Goal: Navigation & Orientation: Find specific page/section

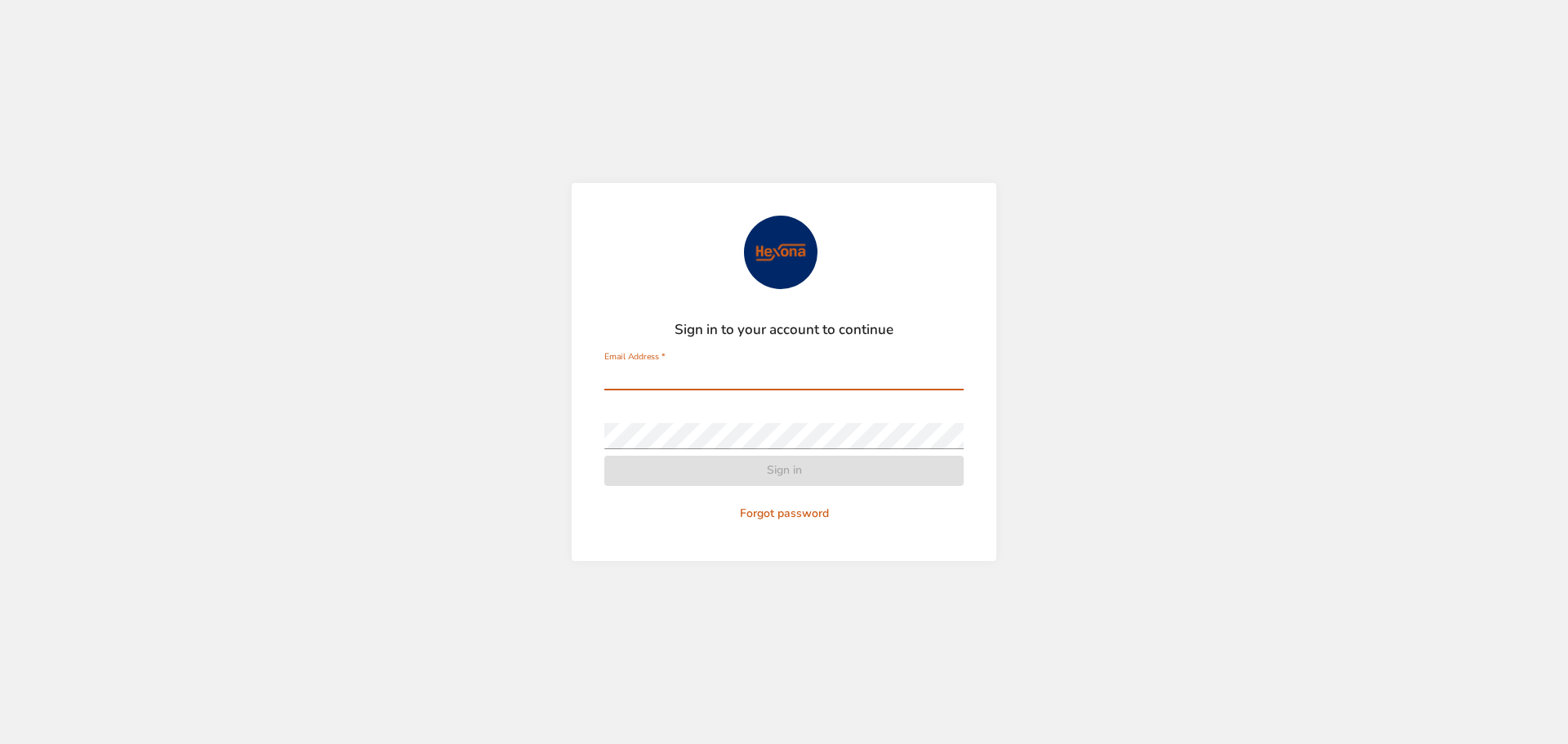
click at [756, 374] on input "Email Address   *" at bounding box center [783, 377] width 359 height 26
type input "**********"
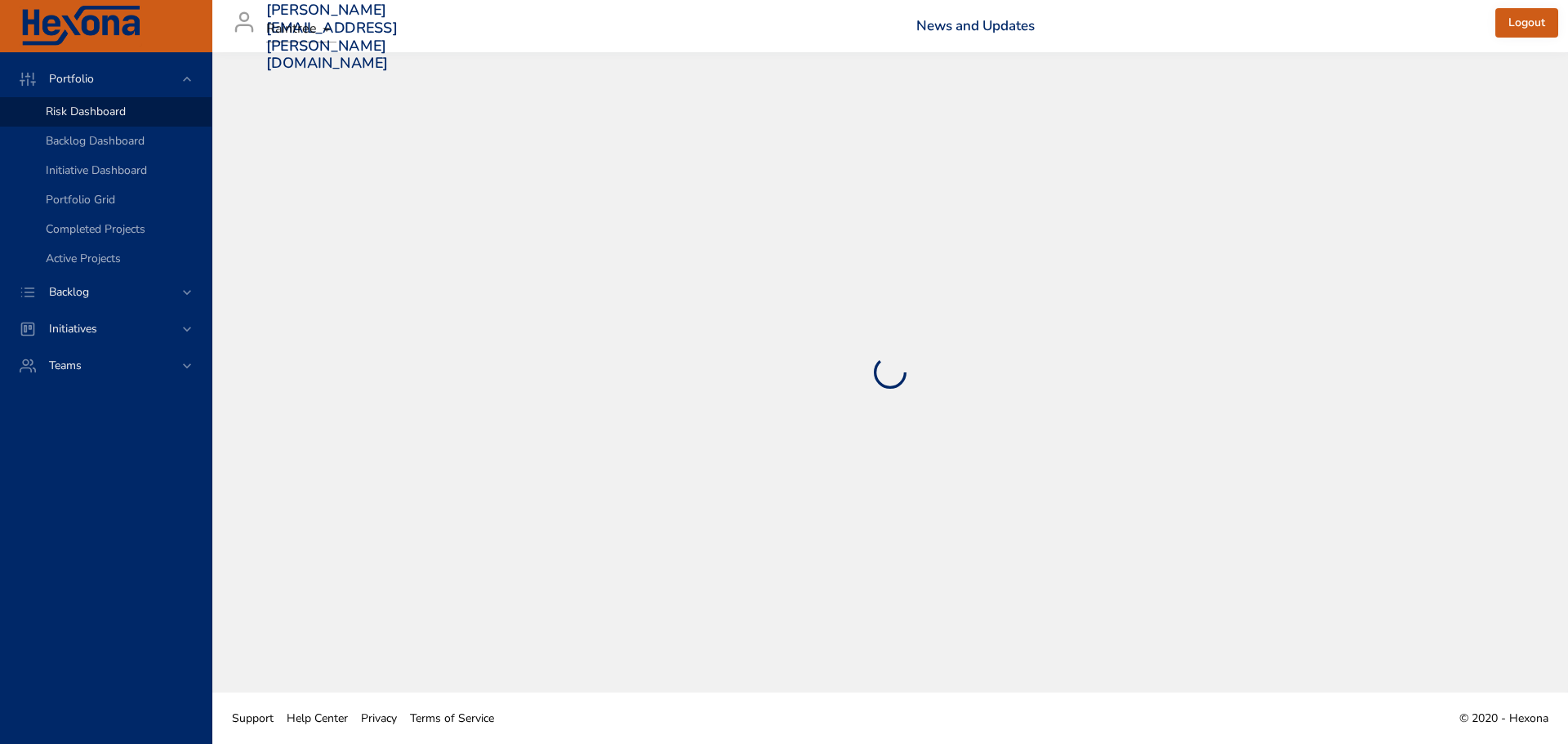
click at [1369, 21] on h6 "News and Updates" at bounding box center [1205, 25] width 580 height 16
click at [109, 286] on div "Backlog" at bounding box center [108, 292] width 143 height 17
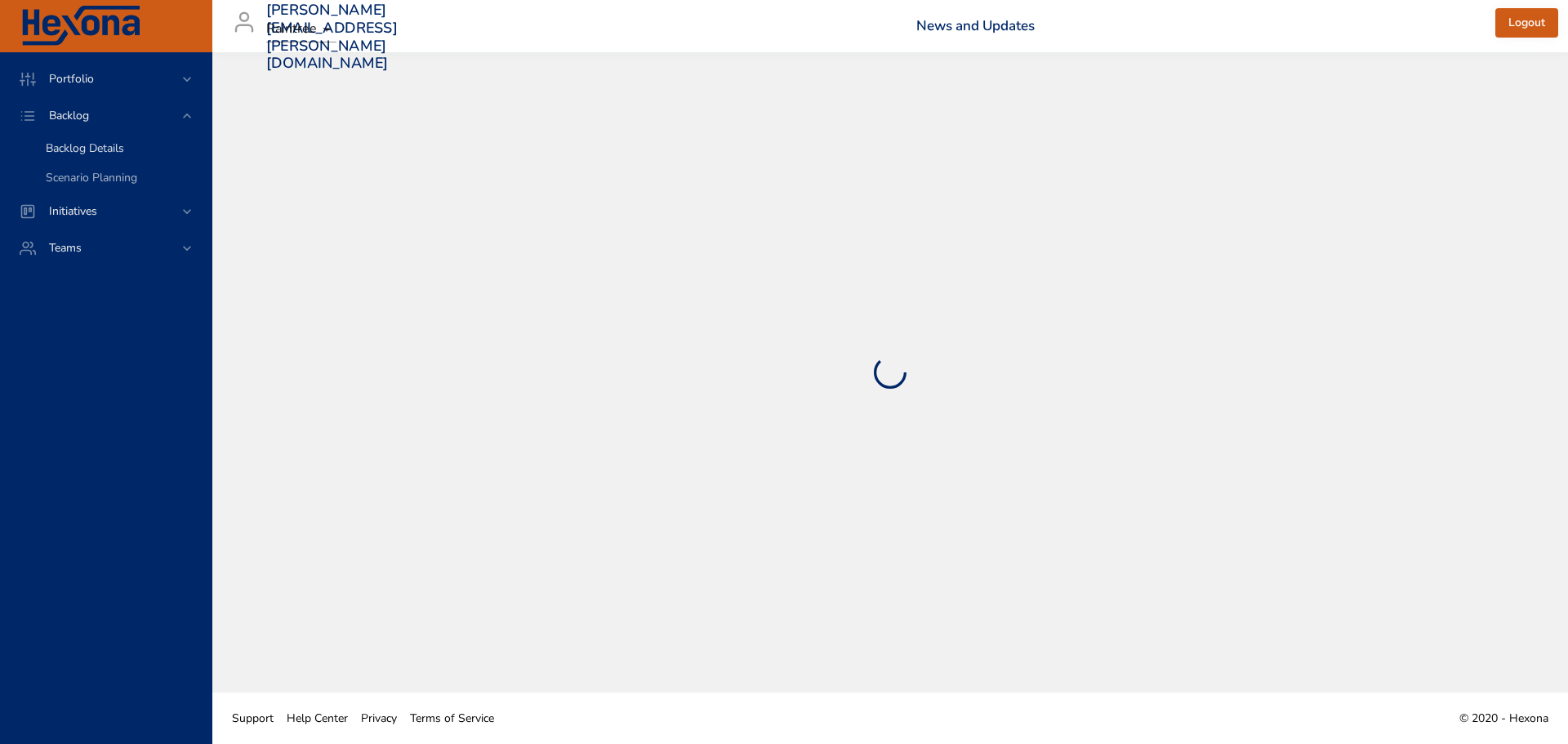
click at [81, 153] on span "Backlog Details" at bounding box center [84, 148] width 78 height 15
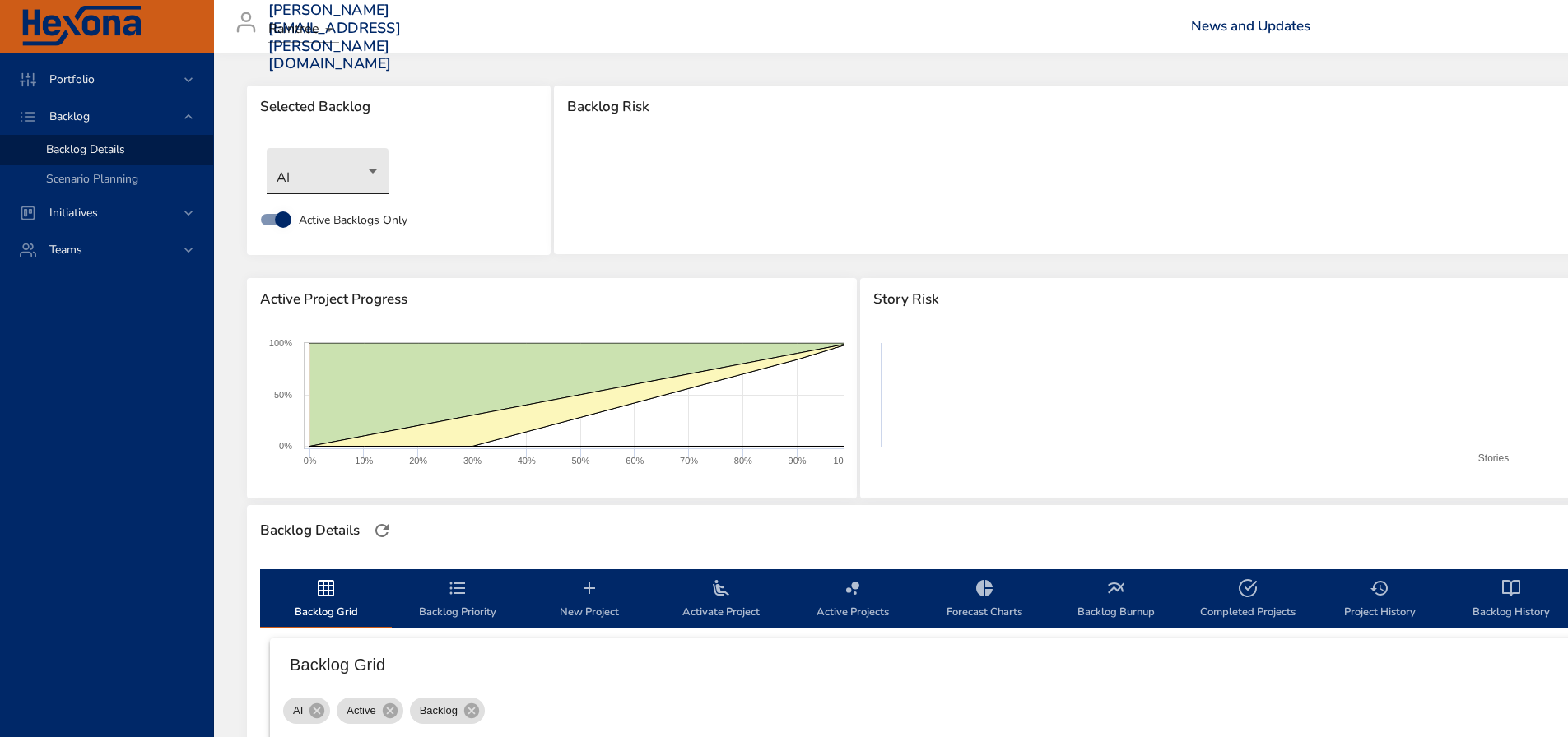
click at [336, 155] on body "Portfolio Backlog Backlog Details Scenario Planning Initiatives Teams [PERSON_N…" at bounding box center [784, 368] width 1568 height 737
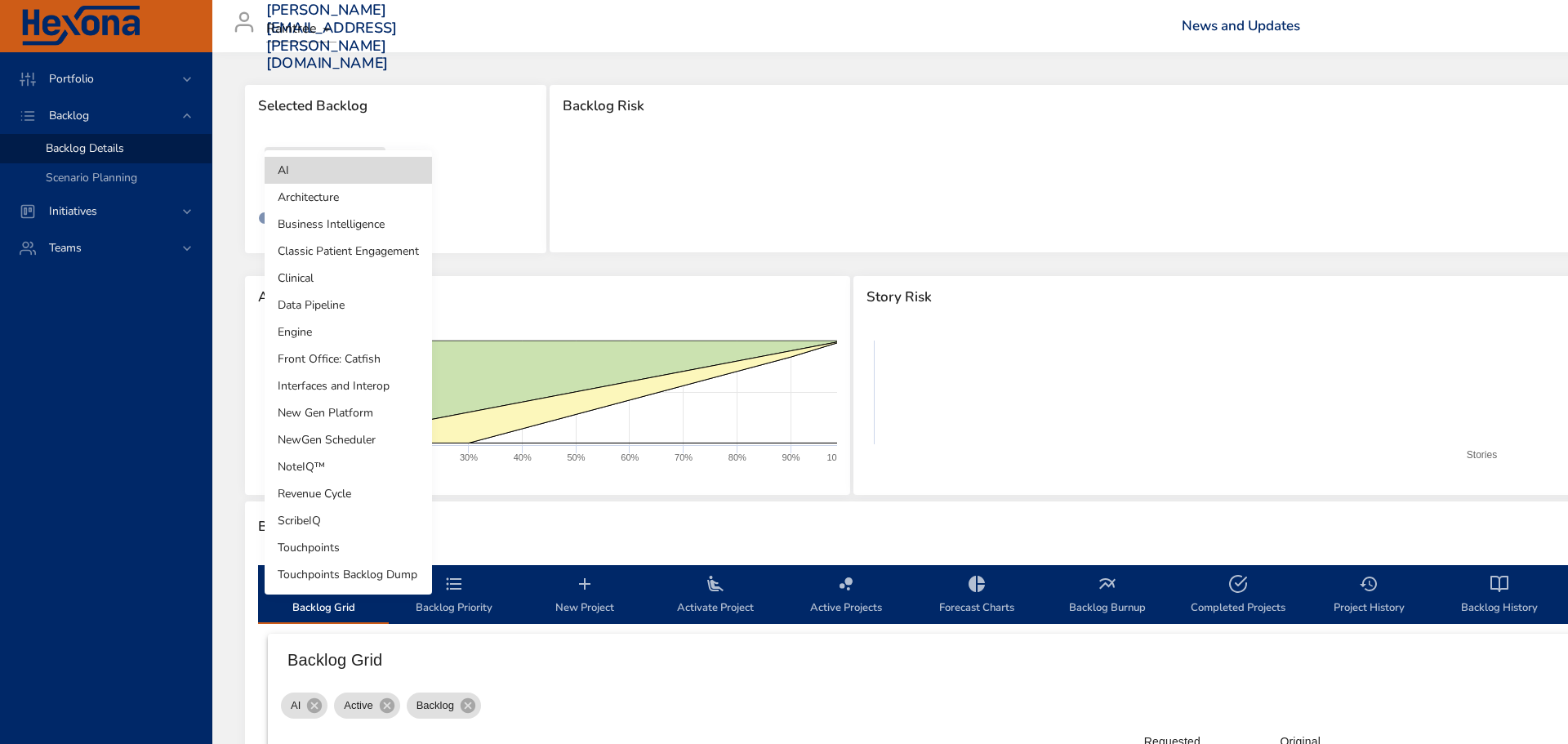
click at [359, 498] on li "Revenue Cycle" at bounding box center [348, 494] width 167 height 27
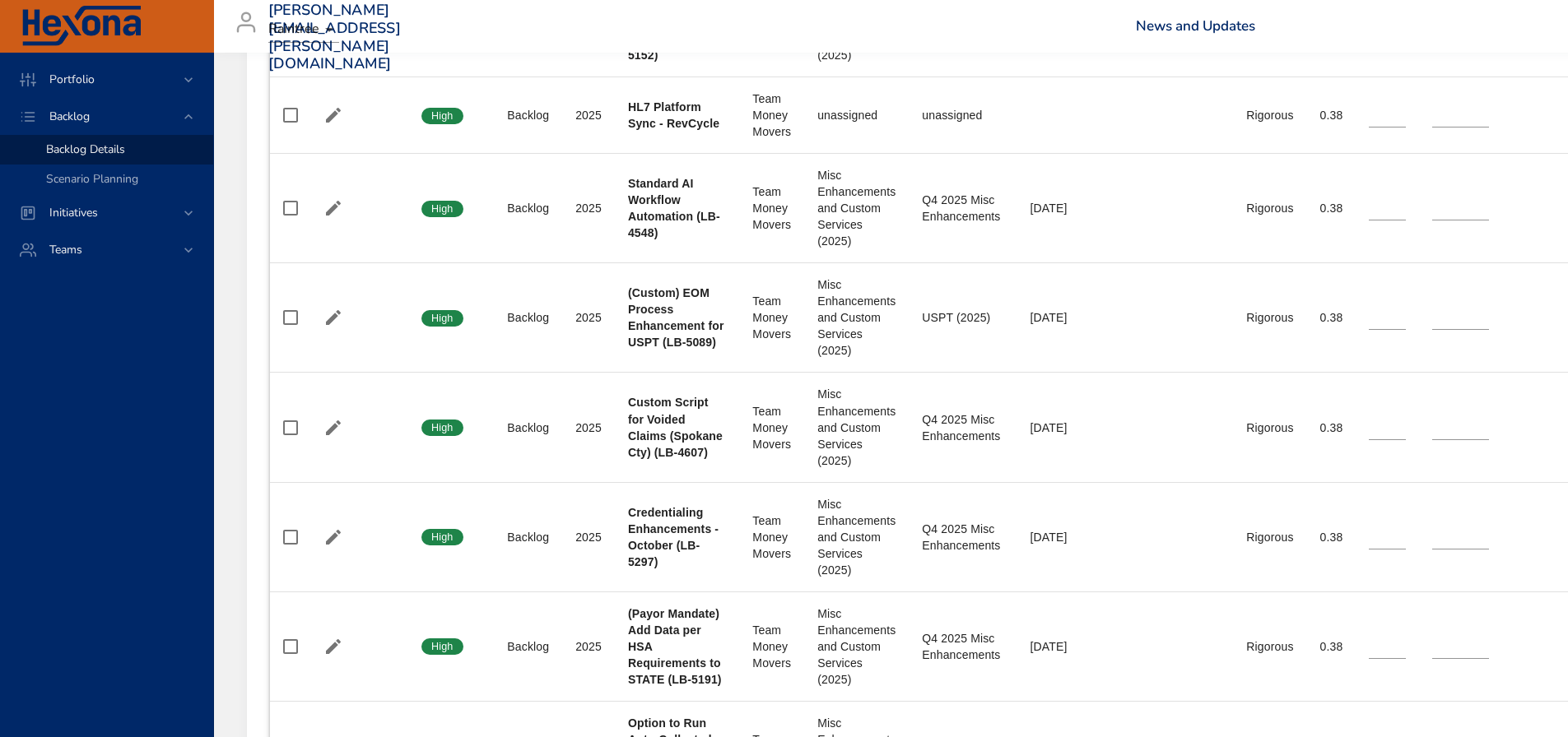
scroll to position [1399, 0]
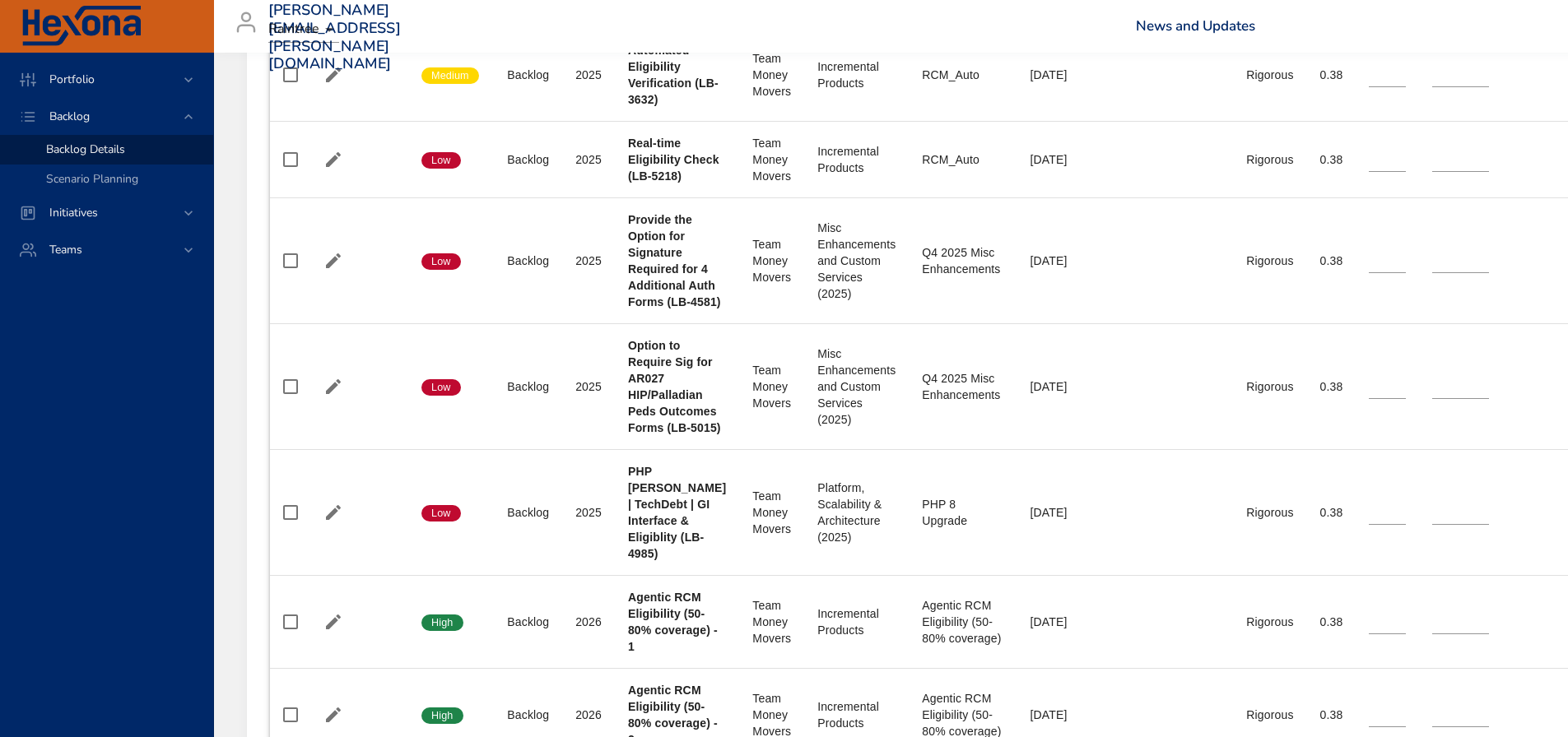
scroll to position [1936, 0]
